Goal: Transaction & Acquisition: Book appointment/travel/reservation

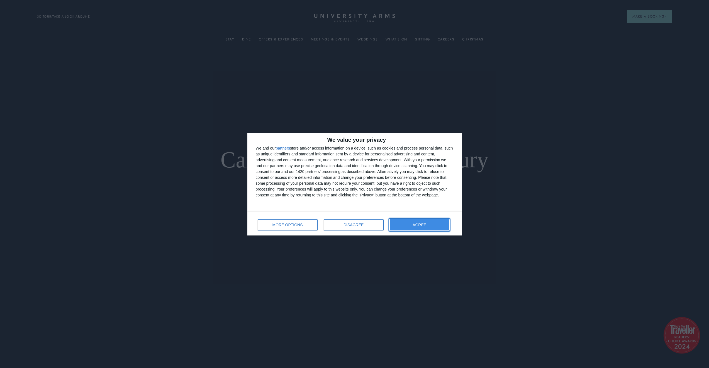
click at [397, 224] on button "AGREE" at bounding box center [420, 224] width 60 height 11
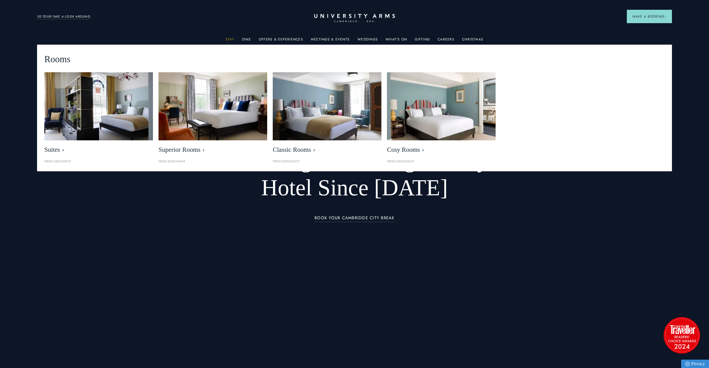
click at [231, 39] on link "Stay" at bounding box center [230, 40] width 9 height 7
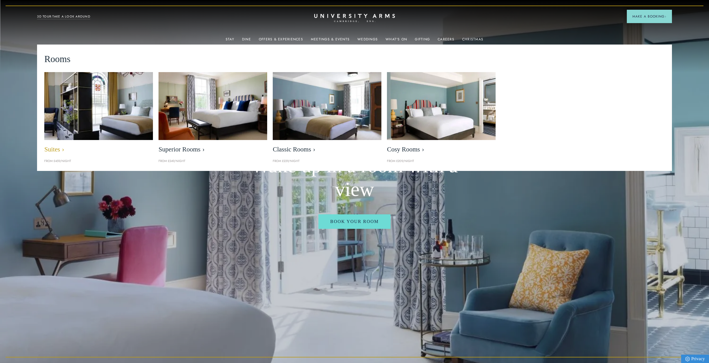
click at [56, 152] on span "Suites" at bounding box center [98, 150] width 109 height 8
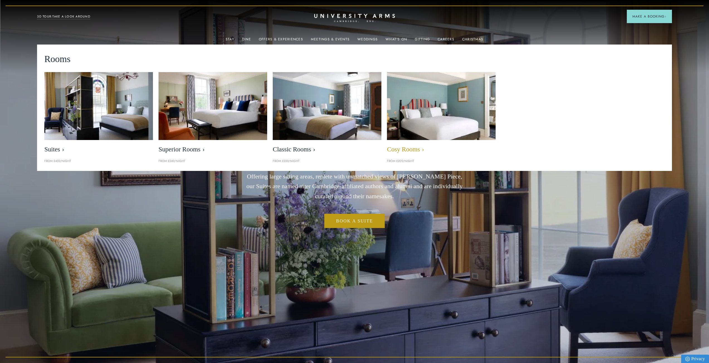
click at [420, 154] on link "Cosy Rooms" at bounding box center [441, 114] width 109 height 84
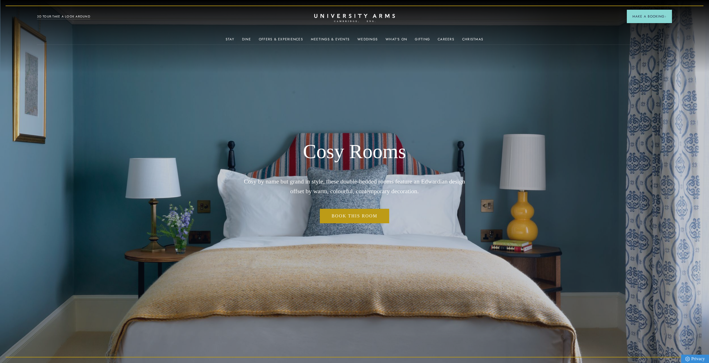
click at [450, 217] on div "Book This Room" at bounding box center [355, 219] width 232 height 21
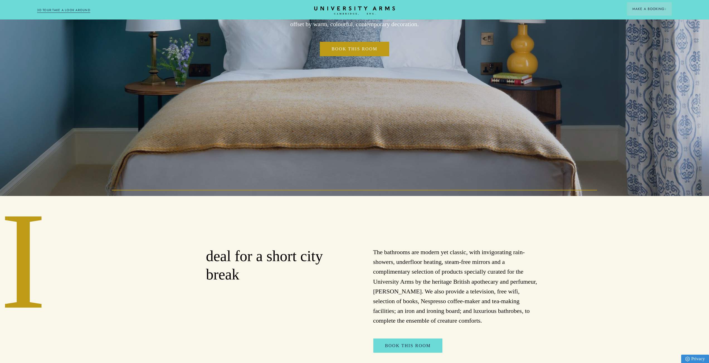
scroll to position [84, 0]
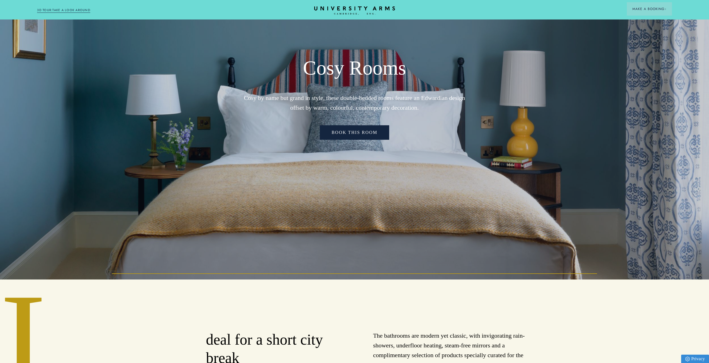
click at [374, 133] on link "Book This Room" at bounding box center [354, 132] width 69 height 14
